Goal: Entertainment & Leisure: Consume media (video, audio)

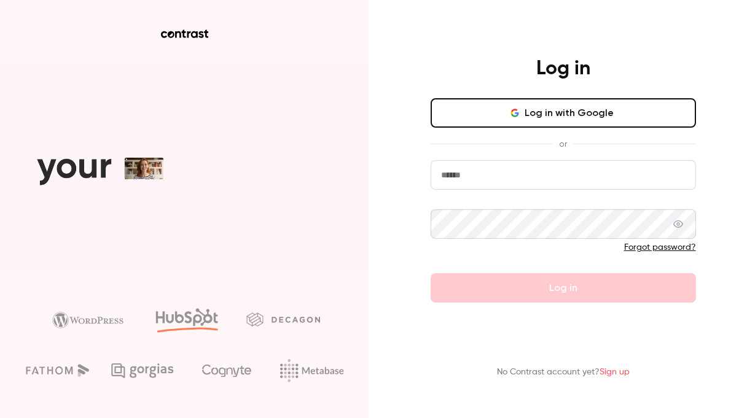
click at [493, 179] on input "email" at bounding box center [563, 174] width 265 height 29
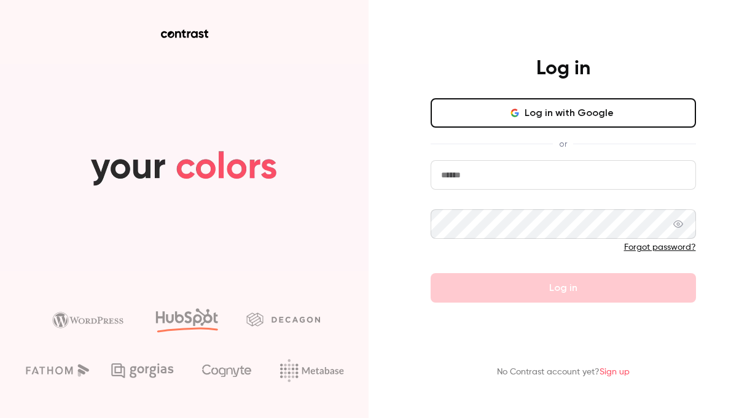
click at [509, 117] on button "Log in with Google" at bounding box center [563, 112] width 265 height 29
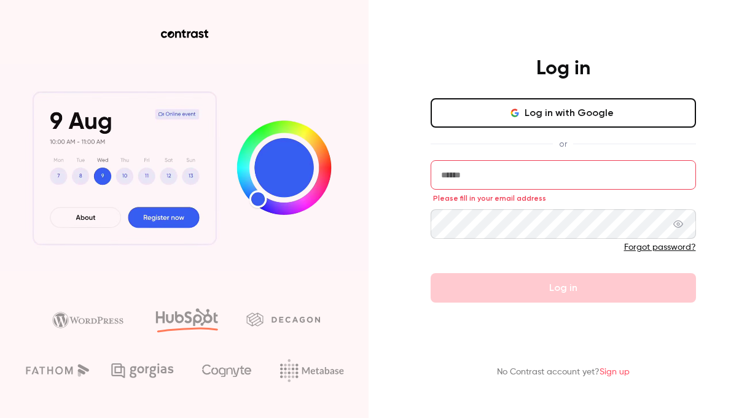
click at [518, 161] on input "email" at bounding box center [563, 174] width 265 height 29
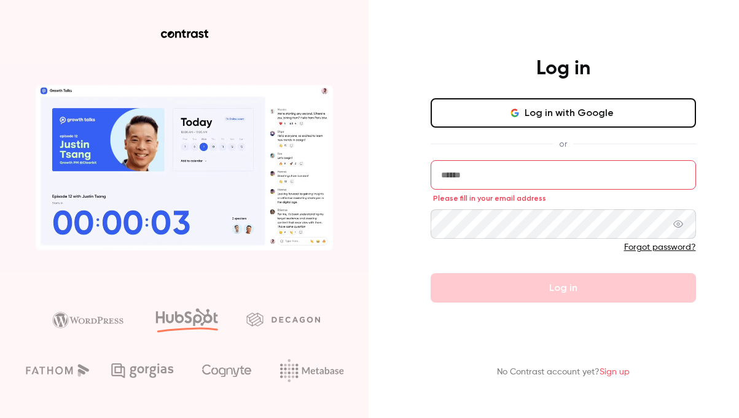
click at [533, 102] on button "Log in with Google" at bounding box center [563, 112] width 265 height 29
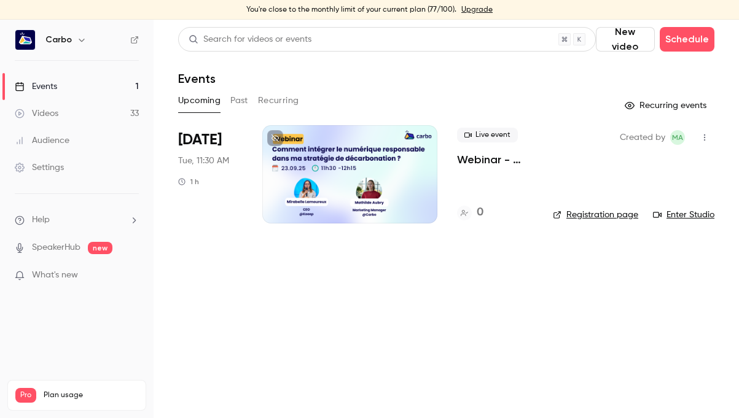
click at [241, 97] on button "Past" at bounding box center [239, 101] width 18 height 20
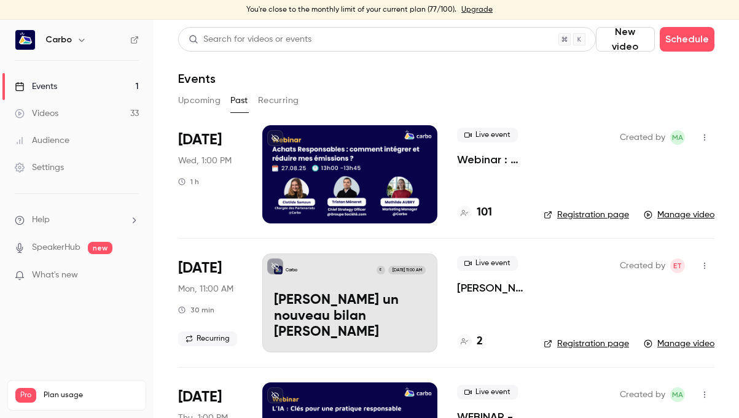
click at [346, 181] on div at bounding box center [349, 174] width 175 height 98
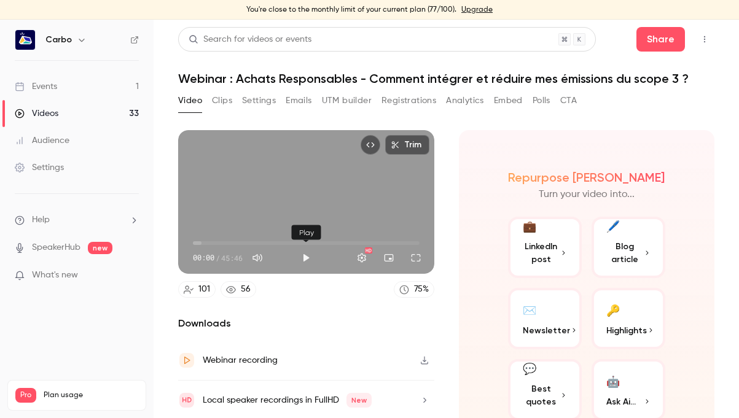
click at [299, 251] on button "Play" at bounding box center [306, 258] width 25 height 25
click at [412, 259] on button "Full screen" at bounding box center [416, 258] width 25 height 25
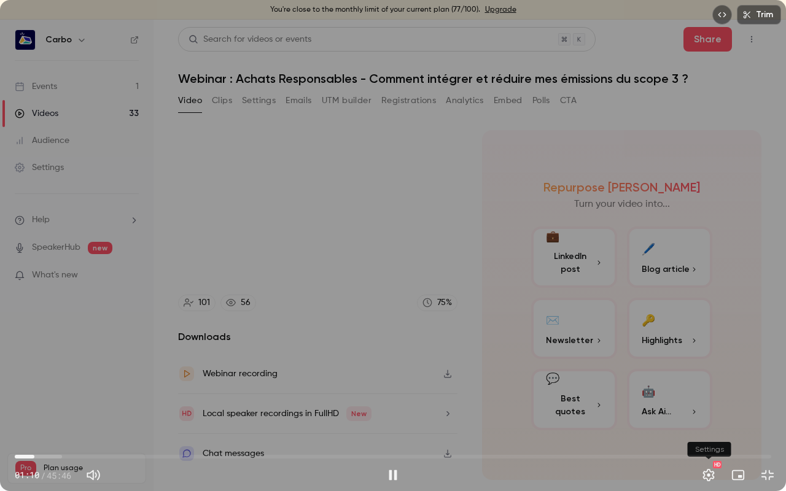
click at [711, 418] on button "Settings" at bounding box center [709, 475] width 25 height 25
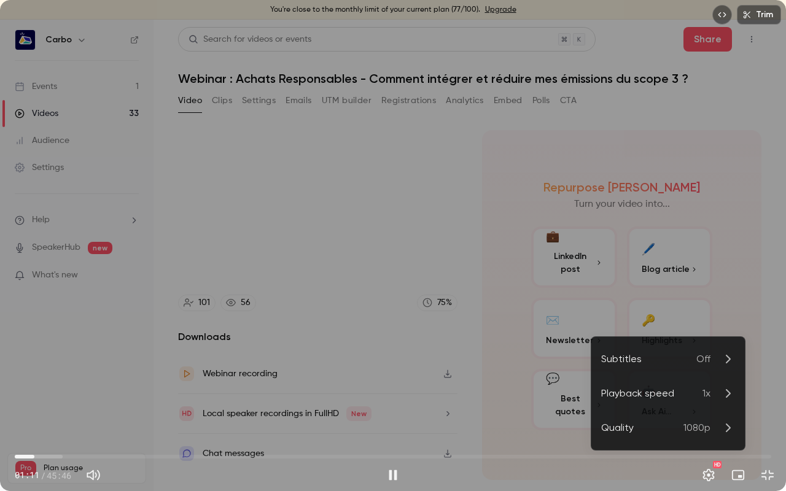
click at [719, 391] on p "1x" at bounding box center [719, 393] width 33 height 15
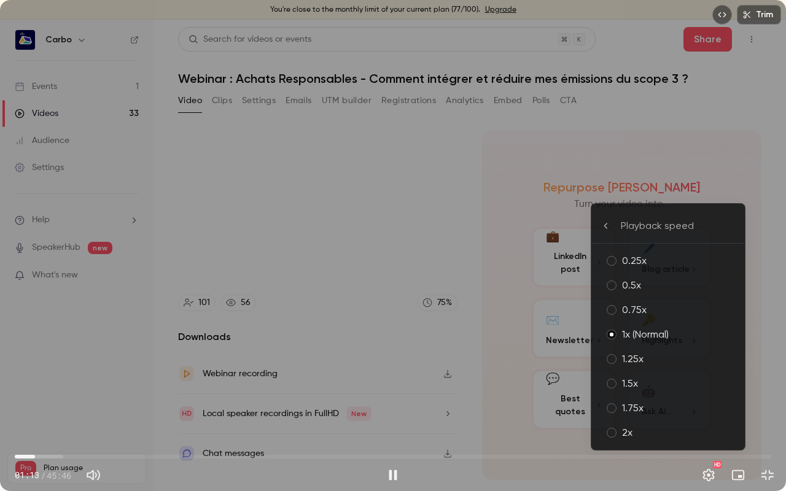
click at [650, 360] on div "1.25x" at bounding box center [678, 359] width 113 height 15
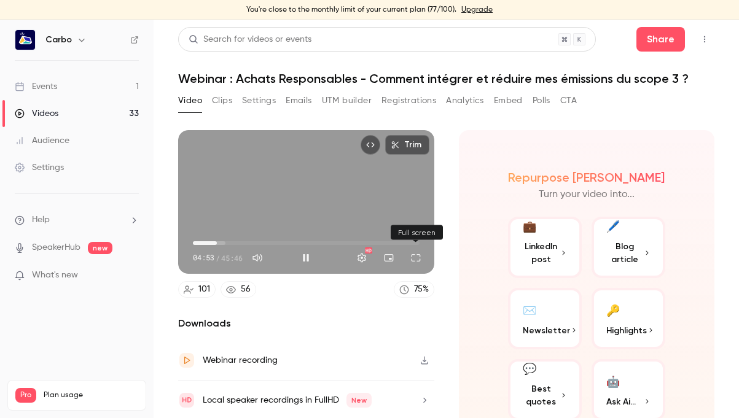
click at [415, 253] on button "Full screen" at bounding box center [416, 258] width 25 height 25
click at [392, 255] on button "Turn on miniplayer" at bounding box center [389, 258] width 25 height 25
click at [413, 255] on button "Full screen" at bounding box center [416, 258] width 25 height 25
click at [420, 262] on button "Full screen" at bounding box center [416, 258] width 25 height 25
click at [418, 257] on button "Full screen" at bounding box center [416, 258] width 25 height 25
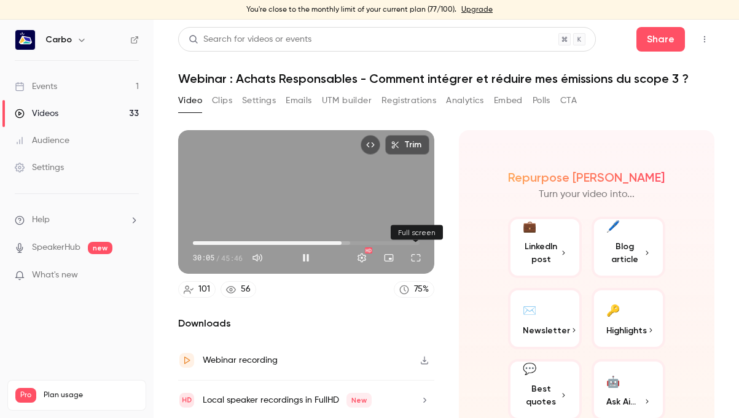
click at [422, 257] on button "Full screen" at bounding box center [416, 258] width 25 height 25
click at [418, 260] on button "Full screen" at bounding box center [416, 258] width 25 height 25
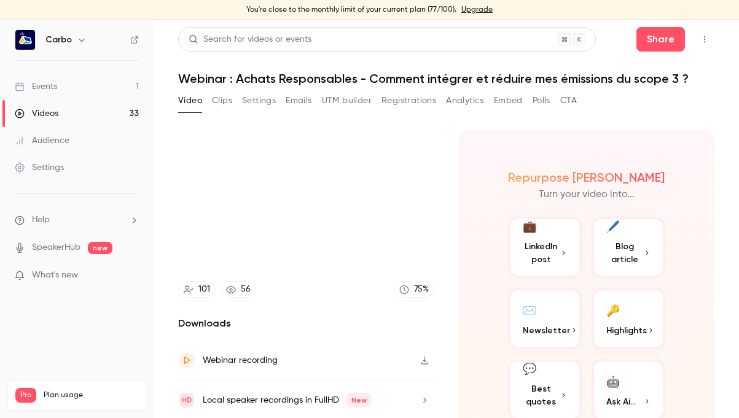
type input "******"
